Goal: Task Accomplishment & Management: Complete application form

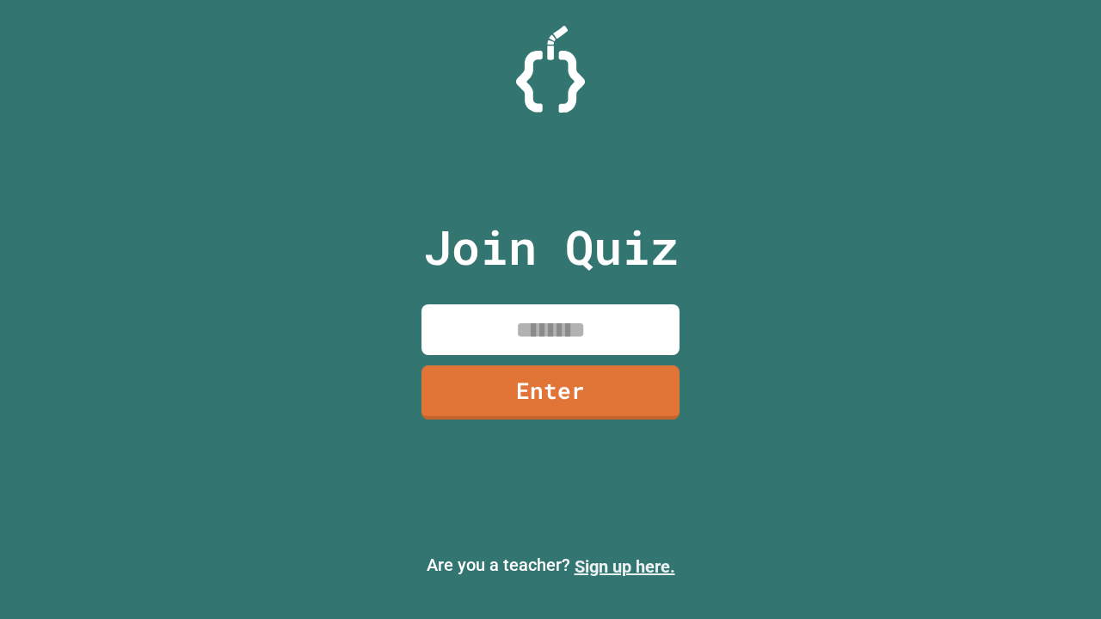
click at [625, 567] on link "Sign up here." at bounding box center [625, 567] width 101 height 21
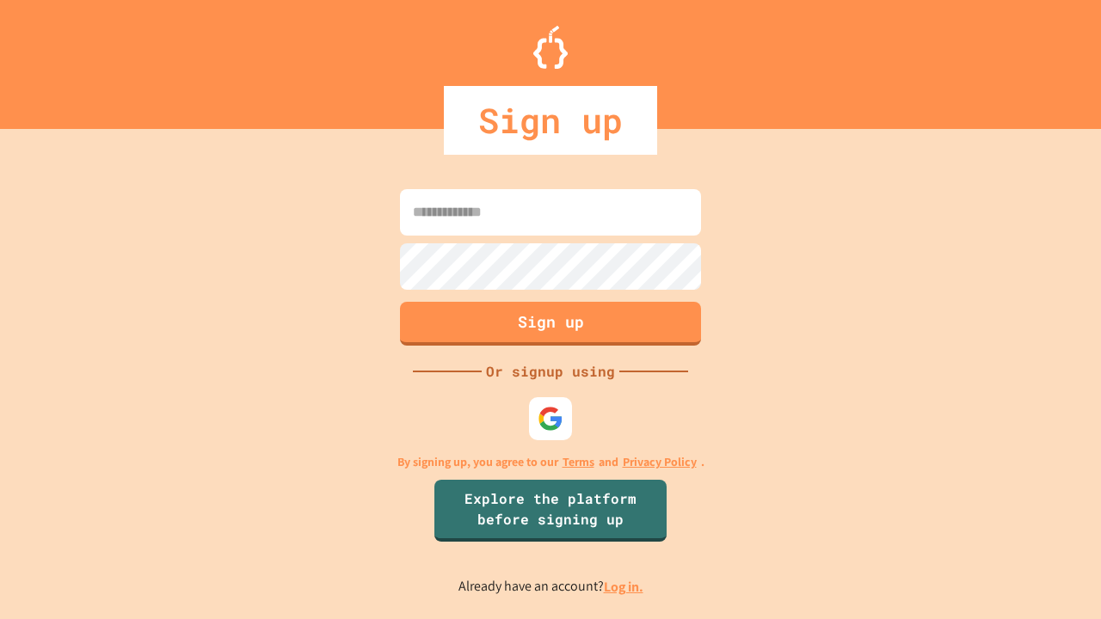
click at [625, 587] on link "Log in." at bounding box center [624, 587] width 40 height 18
